Goal: Find specific page/section: Find specific page/section

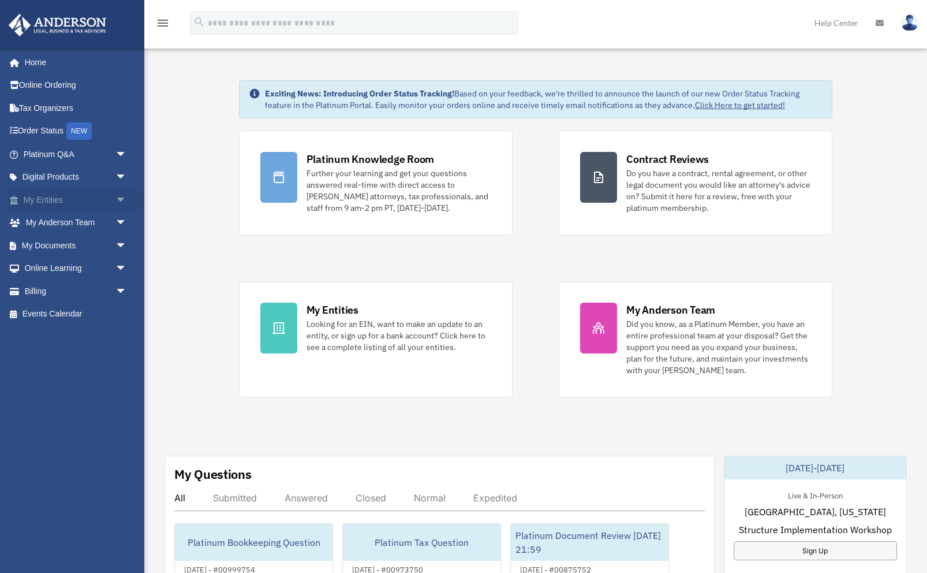
click at [127, 196] on span "arrow_drop_down" at bounding box center [126, 200] width 23 height 24
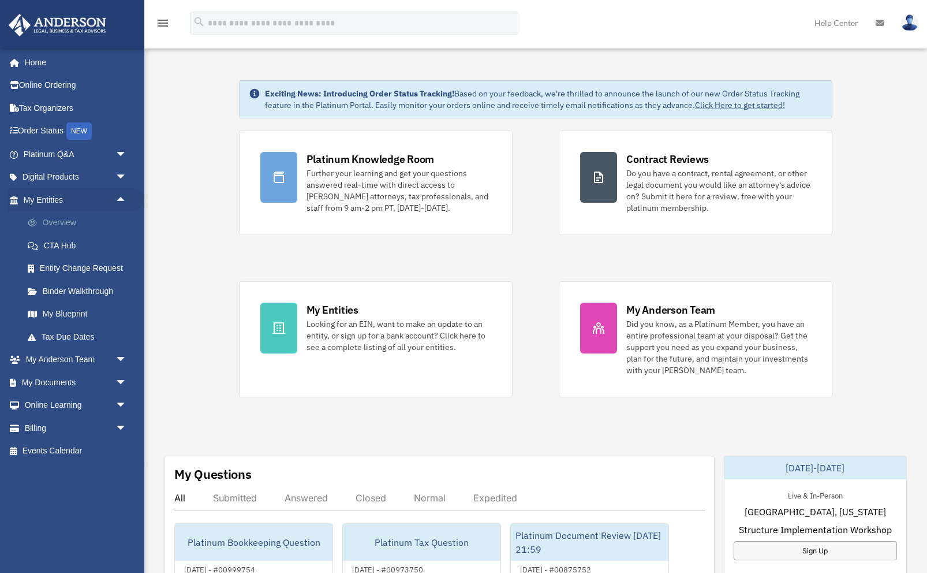
click at [106, 221] on link "Overview" at bounding box center [80, 222] width 128 height 23
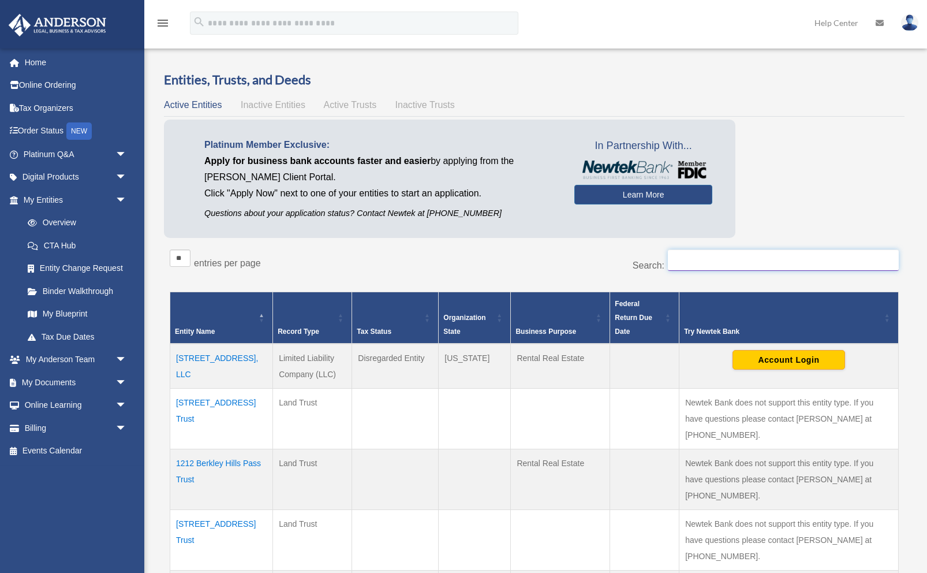
click at [735, 262] on input "Search:" at bounding box center [783, 260] width 231 height 22
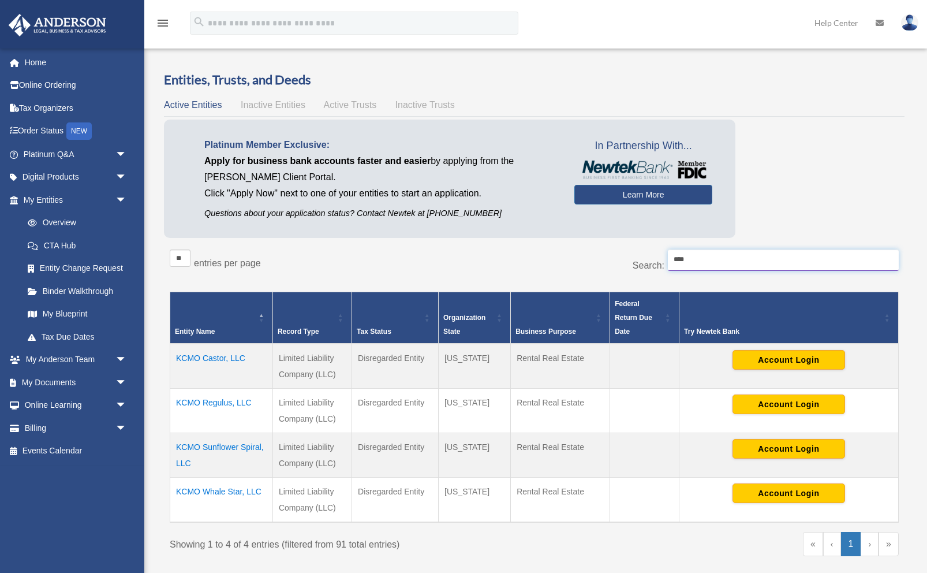
type input "****"
drag, startPoint x: 270, startPoint y: 498, endPoint x: 174, endPoint y: 492, distance: 96.0
click at [174, 492] on td "KCMO Whale Star, LLC" at bounding box center [221, 499] width 103 height 45
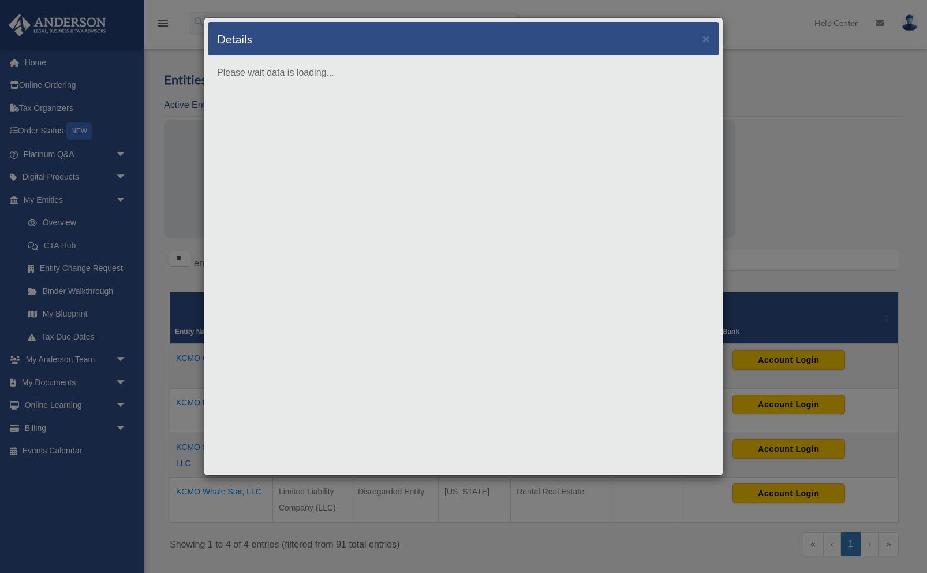
copy td "KCMO Whale Star, LLC"
